Goal: Transaction & Acquisition: Purchase product/service

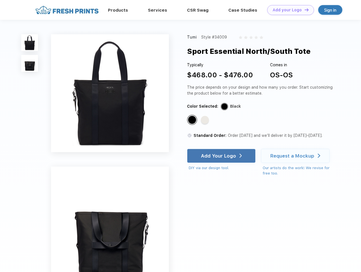
click at [289, 10] on link "Add your Logo Design Tool" at bounding box center [290, 10] width 47 height 10
click at [0, 0] on div "Design Tool" at bounding box center [0, 0] width 0 height 0
click at [304, 10] on link "Add your Logo Design Tool" at bounding box center [290, 10] width 47 height 10
click at [30, 43] on img at bounding box center [29, 42] width 17 height 17
click at [30, 64] on img at bounding box center [29, 63] width 17 height 17
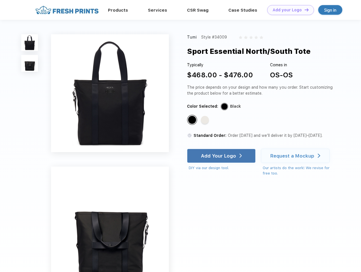
click at [193, 120] on div "Standard Color" at bounding box center [192, 120] width 8 height 8
click at [206, 120] on div "Standard Color" at bounding box center [205, 120] width 8 height 8
click at [222, 156] on div "Add Your Logo" at bounding box center [218, 156] width 35 height 6
click at [296, 156] on div "Request a Mockup" at bounding box center [293, 156] width 44 height 6
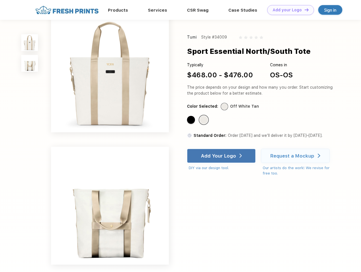
scroll to position [108, 0]
